Goal: Transaction & Acquisition: Purchase product/service

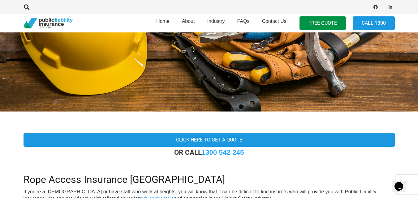
scroll to position [10, 0]
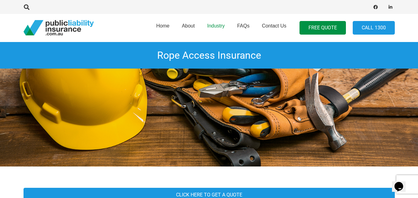
click at [213, 27] on span "Industry" at bounding box center [216, 25] width 18 height 5
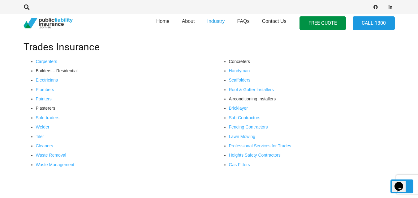
scroll to position [248, 0]
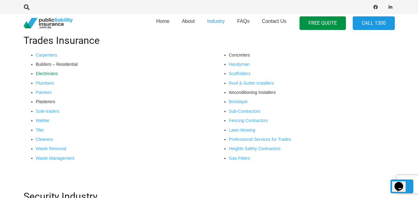
click at [53, 75] on link "Electricians" at bounding box center [47, 73] width 22 height 5
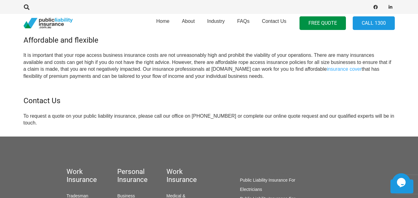
scroll to position [537, 0]
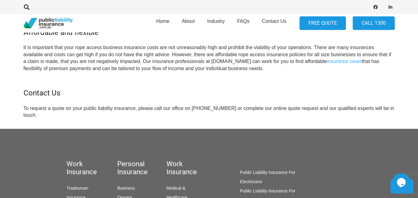
click at [320, 27] on link "FREE QUOTE" at bounding box center [322, 23] width 46 height 14
